Goal: Information Seeking & Learning: Learn about a topic

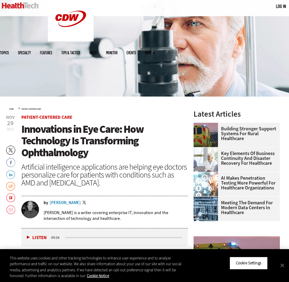
scroll to position [64, 0]
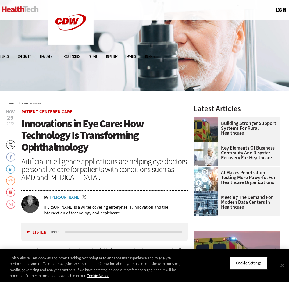
click at [72, 147] on span "Innovations in Eye Care: How Technology Is Transforming Ophthalmology" at bounding box center [82, 135] width 122 height 37
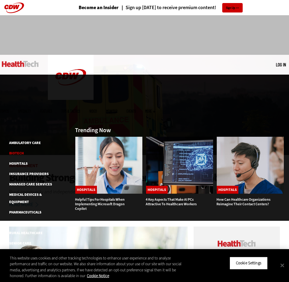
click at [22, 151] on link "Biotech" at bounding box center [16, 153] width 15 height 5
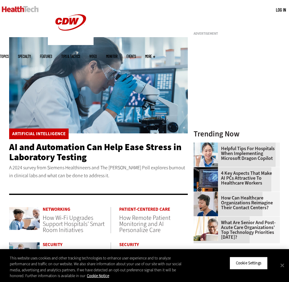
scroll to position [48, 0]
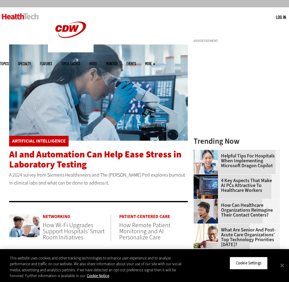
click at [62, 157] on span "AI and Automation Can Help Ease Stress in Laboratory Testing" at bounding box center [95, 159] width 172 height 22
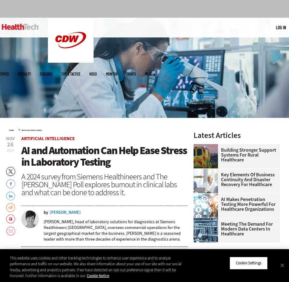
scroll to position [37, 0]
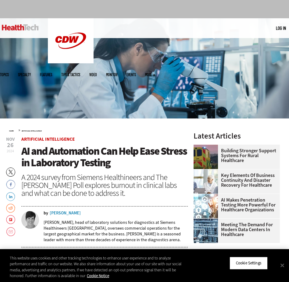
click at [56, 213] on div "Michele Zwickl" at bounding box center [65, 213] width 31 height 4
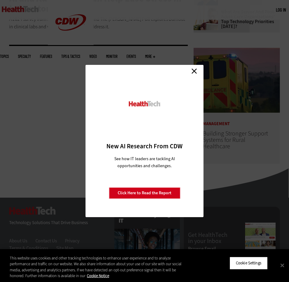
scroll to position [335, 0]
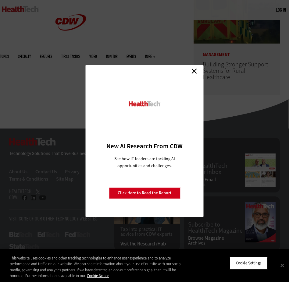
click at [193, 75] on link "Close" at bounding box center [193, 70] width 9 height 9
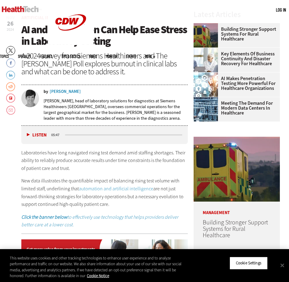
scroll to position [157, 0]
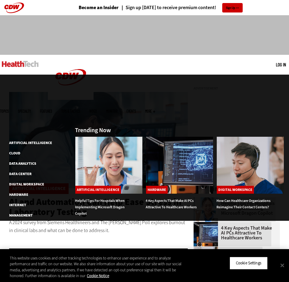
click at [9, 109] on span "Topics" at bounding box center [4, 111] width 9 height 4
click at [33, 140] on link "Artificial Intelligence" at bounding box center [30, 142] width 43 height 5
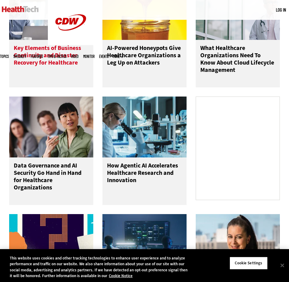
scroll to position [309, 0]
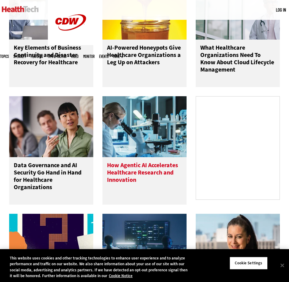
click at [125, 180] on h3 "How Agentic AI Accelerates Healthcare Research and Innovation" at bounding box center [144, 176] width 75 height 29
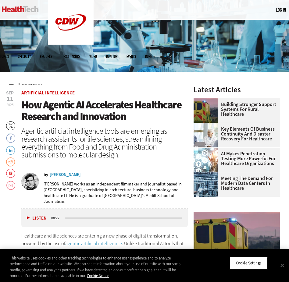
scroll to position [83, 0]
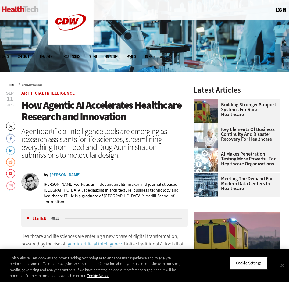
click at [68, 175] on div "Nathan Eddy" at bounding box center [65, 175] width 31 height 4
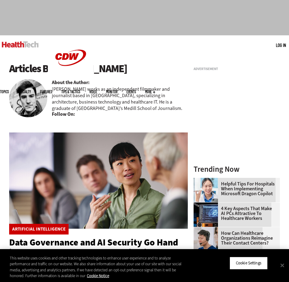
scroll to position [20, 0]
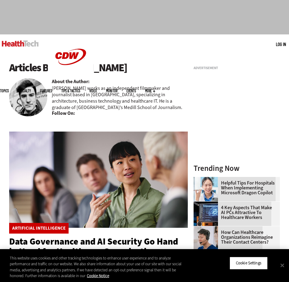
click at [83, 67] on h1 "Articles By [PERSON_NAME]" at bounding box center [98, 68] width 178 height 12
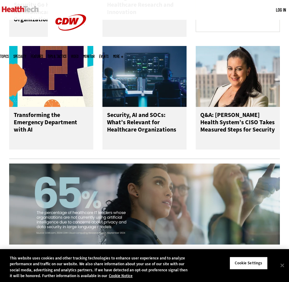
scroll to position [476, 0]
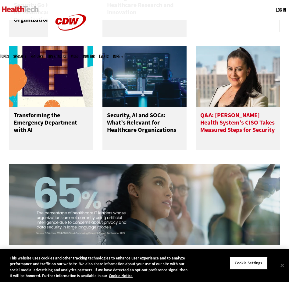
click at [216, 136] on h3 "Q&A: [PERSON_NAME] Health System’s CISO Takes Measured Steps for Security" at bounding box center [237, 124] width 75 height 24
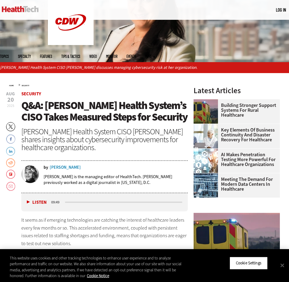
scroll to position [95, 0]
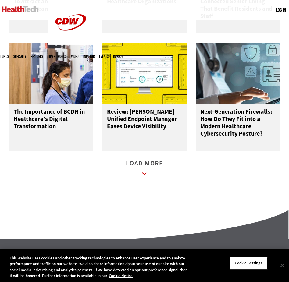
scroll to position [836, 0]
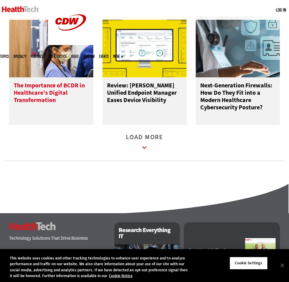
click at [61, 96] on h3 "The Importance of BCDR in Healthcare’s Digital Transformation" at bounding box center [51, 96] width 75 height 29
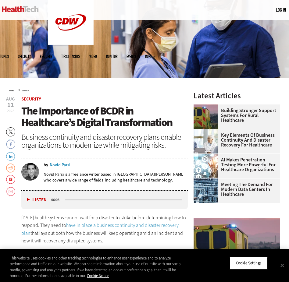
scroll to position [87, 0]
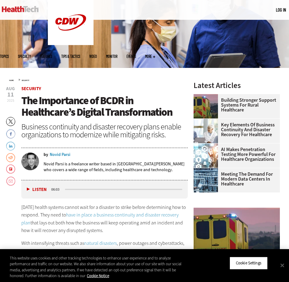
click at [60, 154] on div "Novid Parsi" at bounding box center [60, 155] width 21 height 4
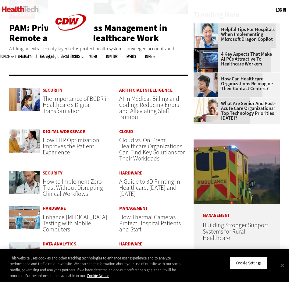
scroll to position [175, 0]
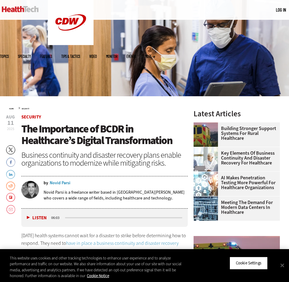
scroll to position [60, 0]
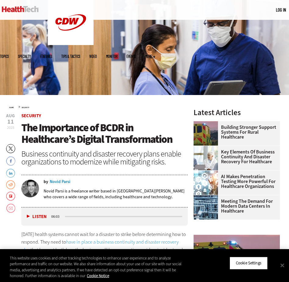
click at [64, 181] on div "Novid Parsi" at bounding box center [60, 182] width 21 height 4
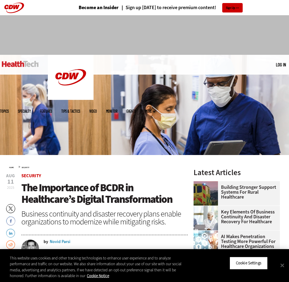
click at [52, 109] on link "Features" at bounding box center [46, 111] width 12 height 4
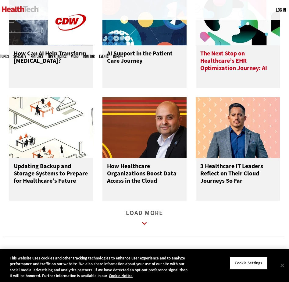
scroll to position [760, 0]
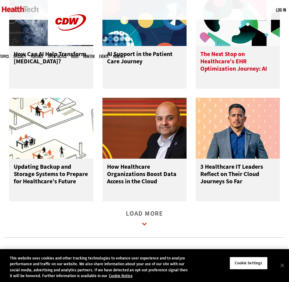
click at [218, 61] on h3 "The Next Stop on Healthcare’s EHR Optimization Journey: AI" at bounding box center [237, 63] width 75 height 24
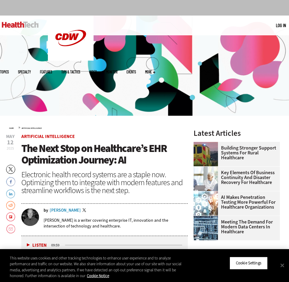
scroll to position [40, 0]
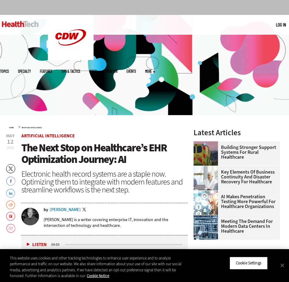
click at [70, 209] on div "[PERSON_NAME]" at bounding box center [65, 210] width 31 height 4
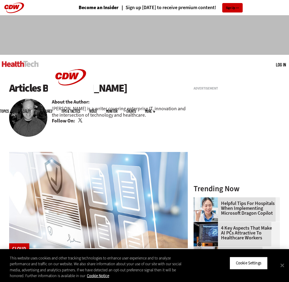
drag, startPoint x: 55, startPoint y: 91, endPoint x: 129, endPoint y: 85, distance: 74.2
click at [129, 85] on h1 "Articles By [PERSON_NAME]" at bounding box center [98, 88] width 178 height 12
copy h1 "[PERSON_NAME]"
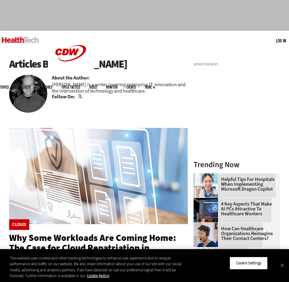
scroll to position [33, 0]
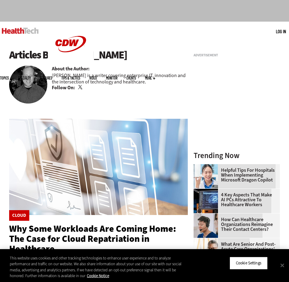
click at [134, 76] on p "[PERSON_NAME] is a writer covering enterprise IT, innovation and the intersecti…" at bounding box center [120, 78] width 136 height 13
